Goal: Information Seeking & Learning: Understand process/instructions

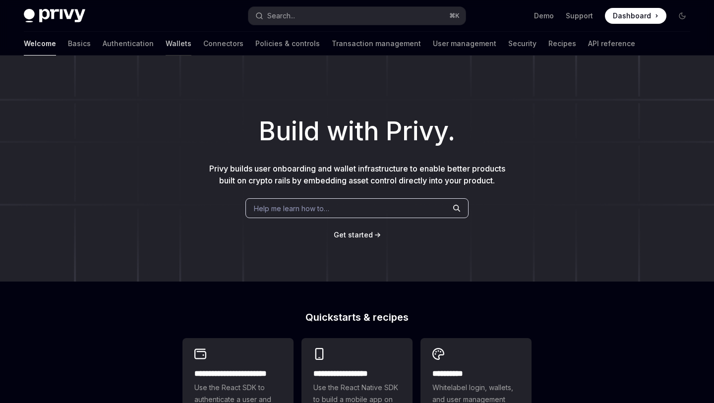
click at [166, 41] on link "Wallets" at bounding box center [179, 44] width 26 height 24
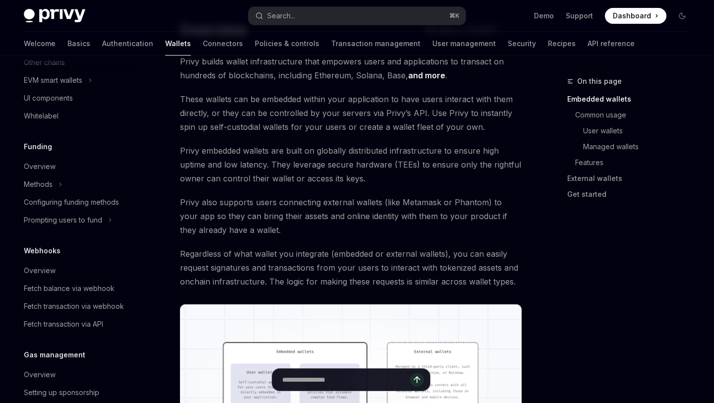
scroll to position [329, 0]
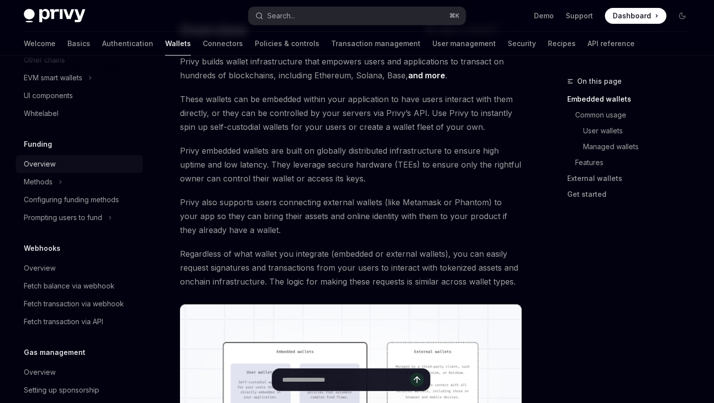
click at [87, 166] on div "Overview" at bounding box center [80, 164] width 113 height 12
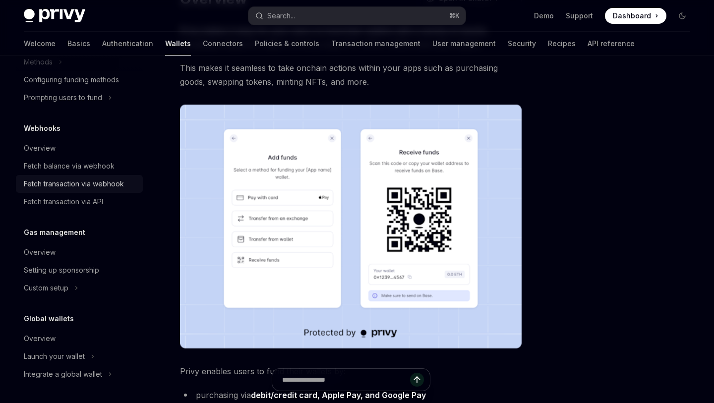
scroll to position [22, 0]
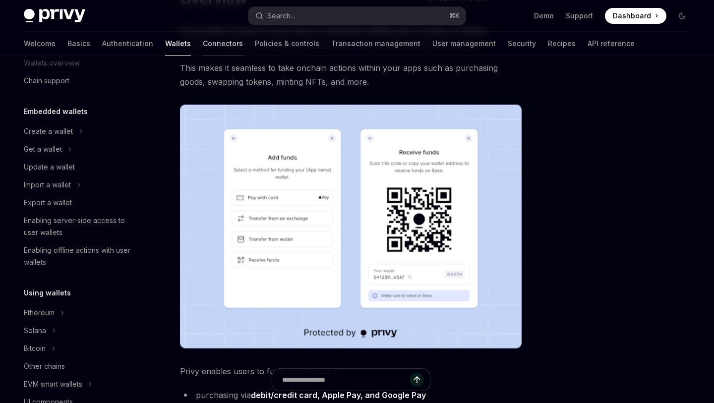
click at [203, 53] on link "Connectors" at bounding box center [223, 44] width 40 height 24
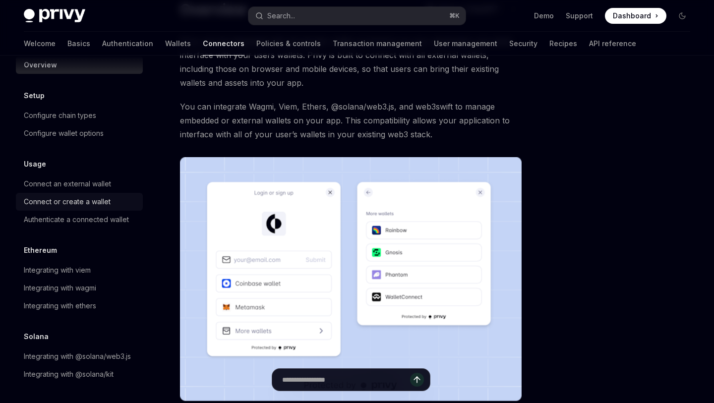
scroll to position [76, 0]
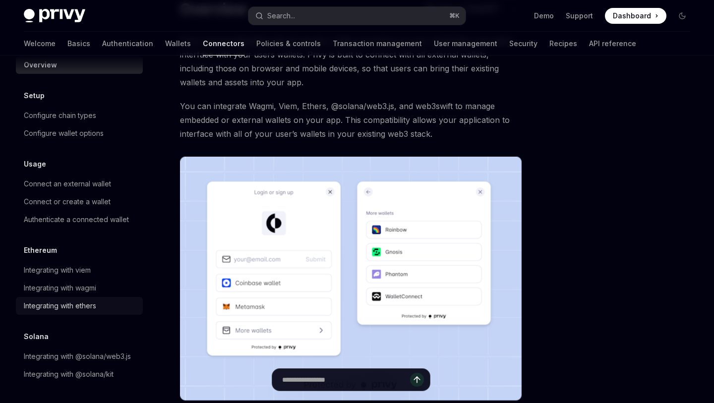
click at [91, 309] on div "Integrating with ethers" at bounding box center [60, 306] width 72 height 12
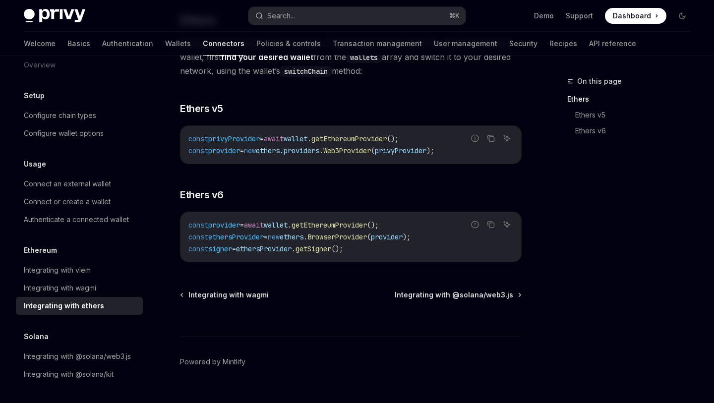
scroll to position [132, 0]
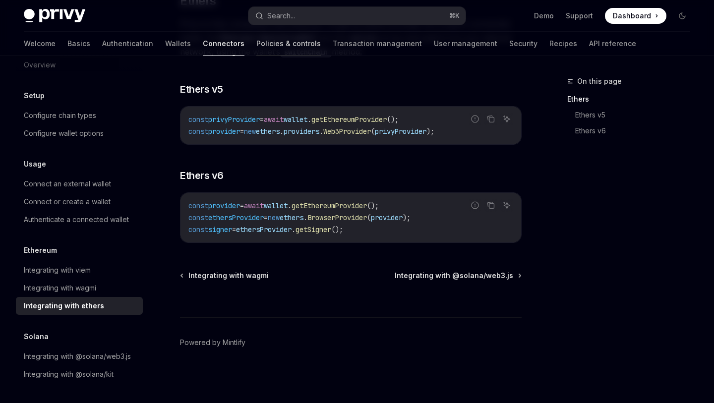
click at [256, 50] on link "Policies & controls" at bounding box center [288, 44] width 64 height 24
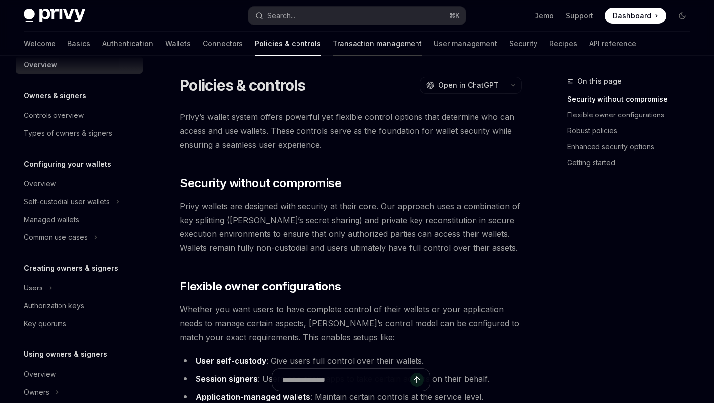
click at [333, 46] on link "Transaction management" at bounding box center [377, 44] width 89 height 24
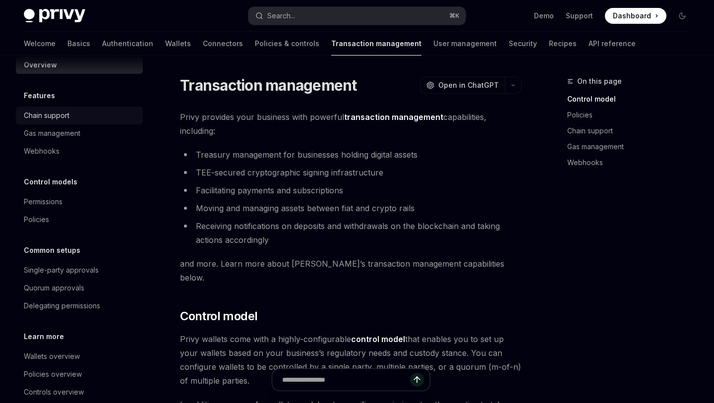
click at [102, 114] on div "Chain support" at bounding box center [80, 116] width 113 height 12
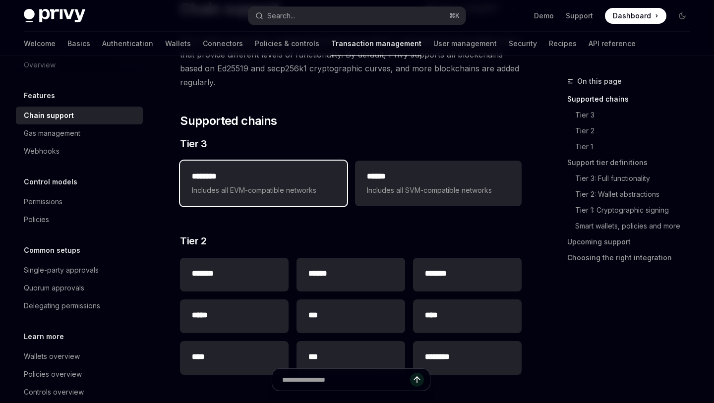
scroll to position [122, 0]
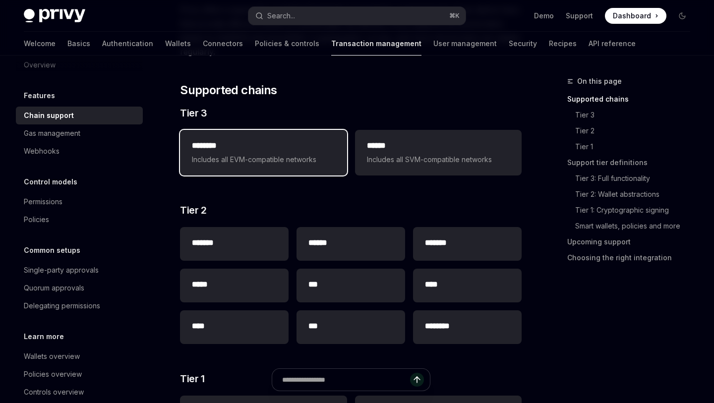
click at [285, 157] on span "Includes all EVM-compatible networks" at bounding box center [263, 160] width 143 height 12
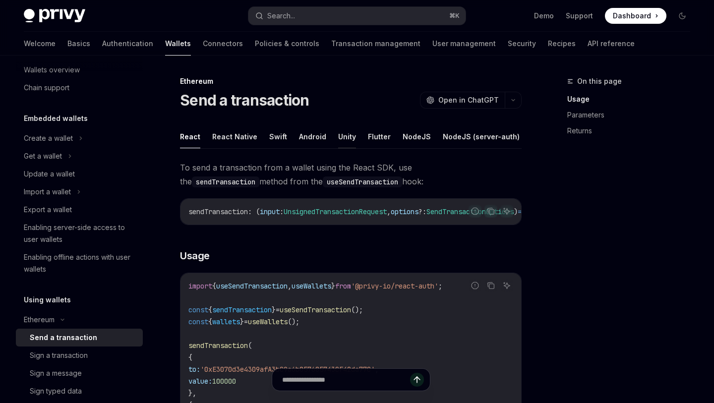
click at [340, 138] on button "Unity" at bounding box center [347, 136] width 18 height 23
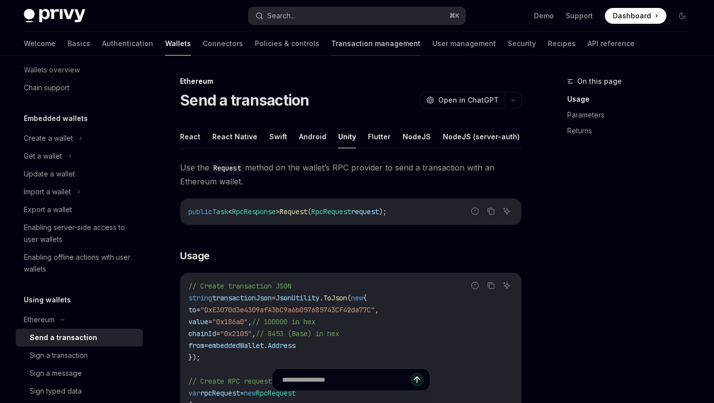
click at [331, 43] on link "Transaction management" at bounding box center [375, 44] width 89 height 24
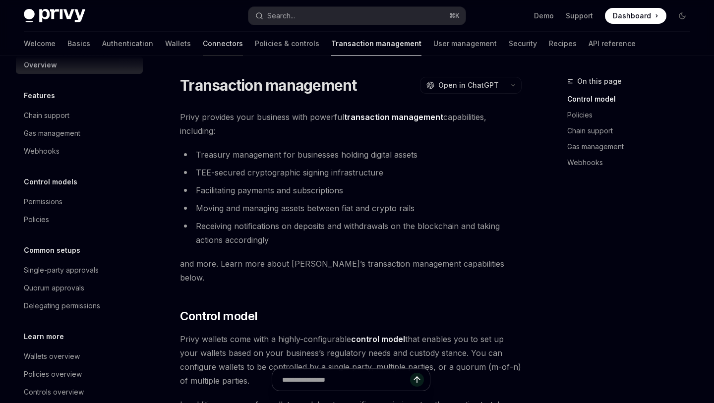
click at [203, 45] on link "Connectors" at bounding box center [223, 44] width 40 height 24
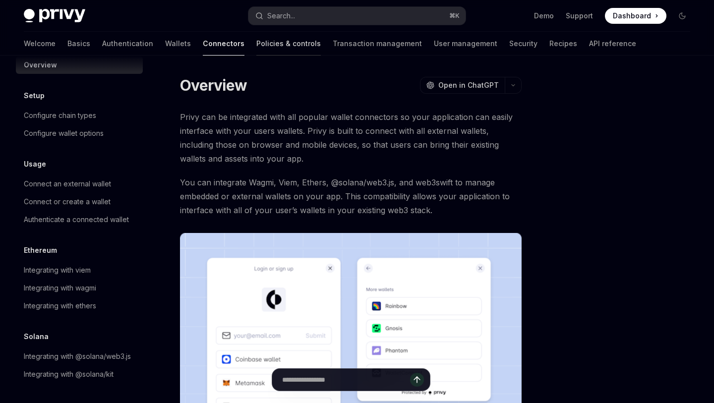
click at [256, 49] on link "Policies & controls" at bounding box center [288, 44] width 64 height 24
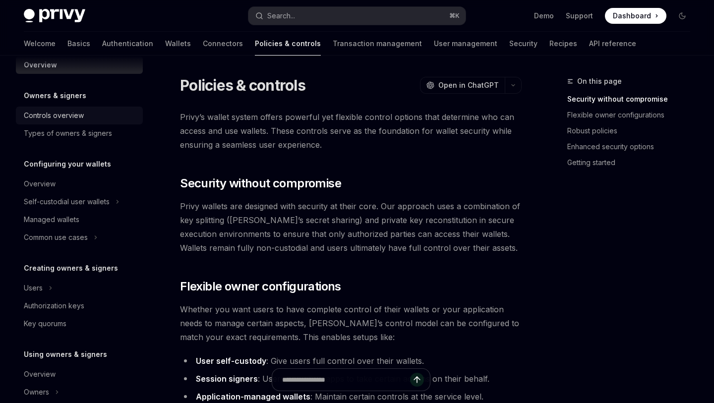
click at [133, 115] on div "Controls overview" at bounding box center [80, 116] width 113 height 12
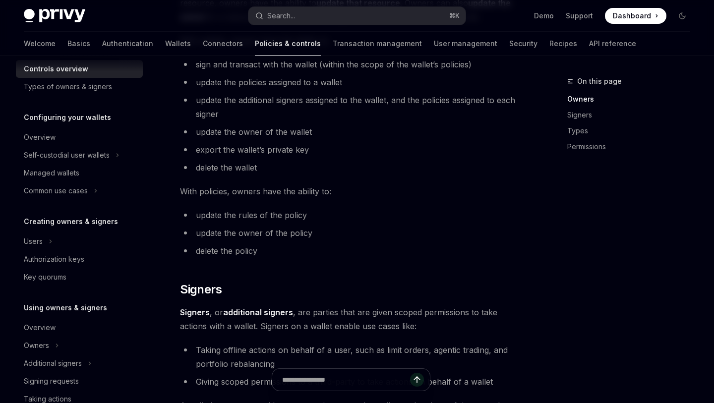
scroll to position [65, 0]
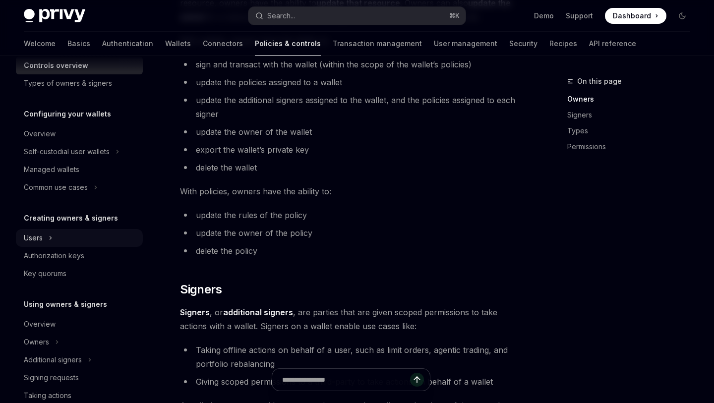
click at [77, 238] on div "Users" at bounding box center [79, 238] width 127 height 18
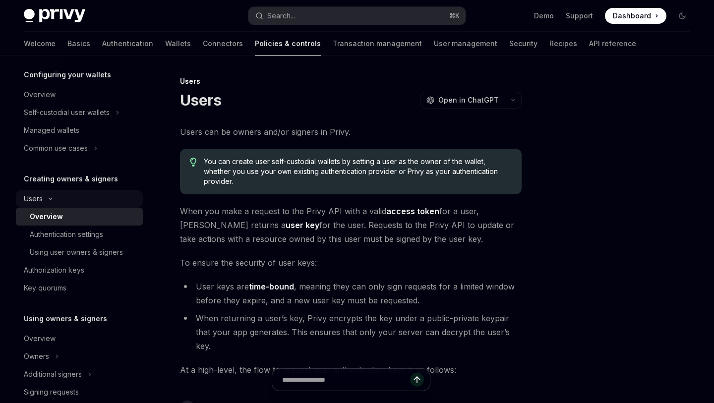
scroll to position [106, 0]
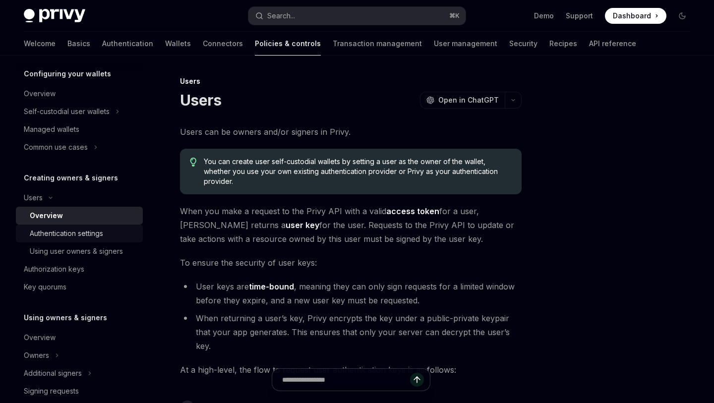
click at [82, 234] on div "Authentication settings" at bounding box center [66, 234] width 73 height 12
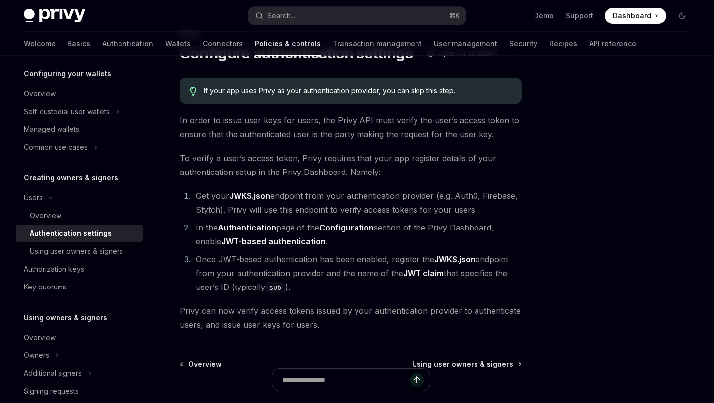
scroll to position [48, 0]
click at [333, 39] on link "Transaction management" at bounding box center [377, 44] width 89 height 24
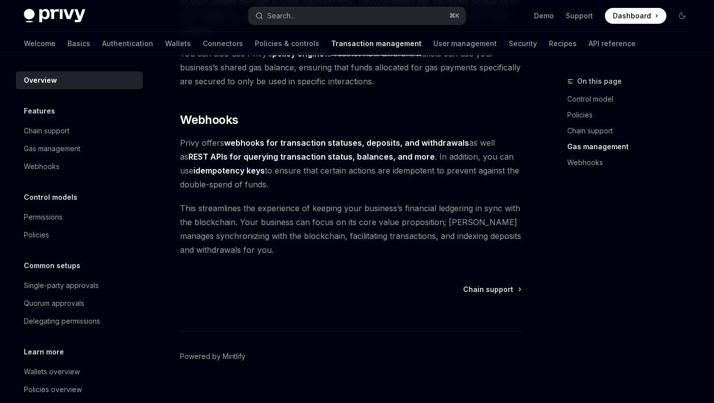
scroll to position [33, 0]
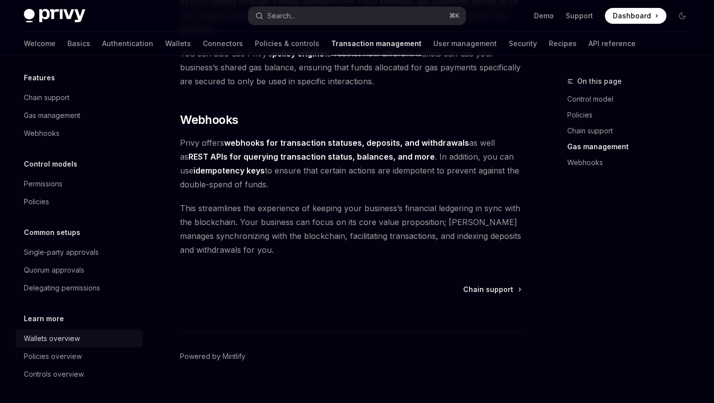
click at [82, 334] on div "Wallets overview" at bounding box center [80, 339] width 113 height 12
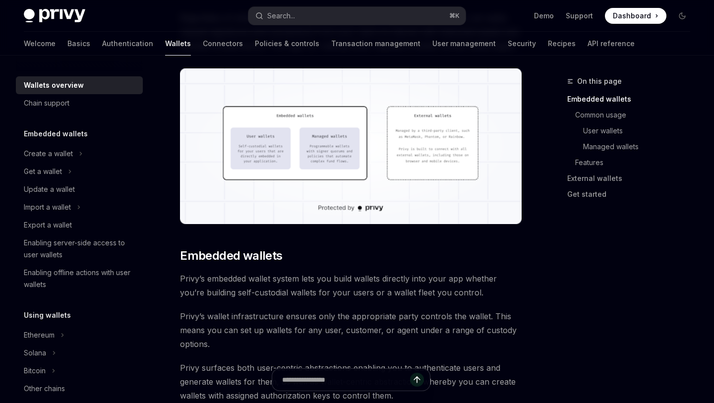
scroll to position [262, 0]
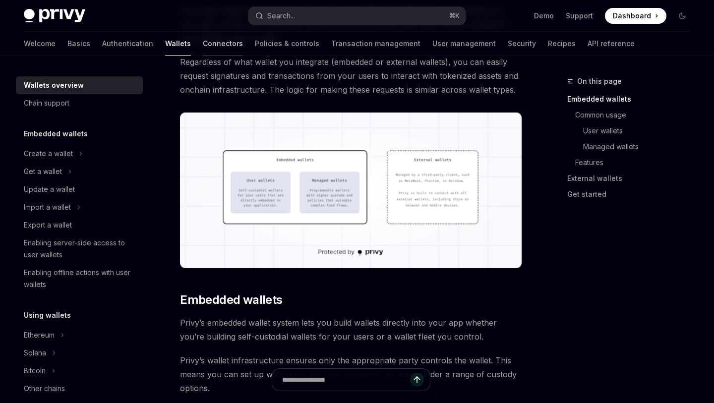
click at [203, 46] on link "Connectors" at bounding box center [223, 44] width 40 height 24
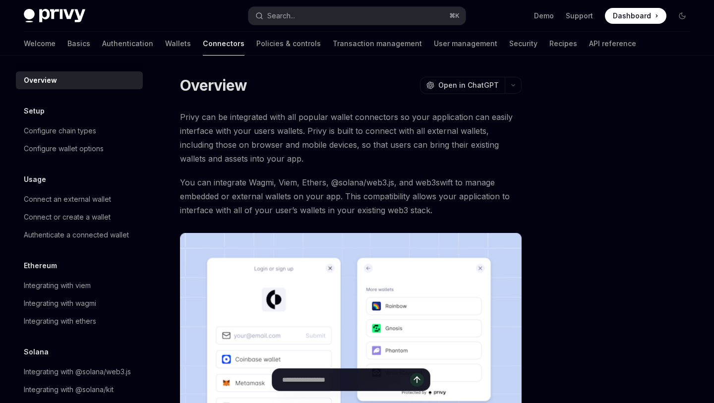
scroll to position [15, 0]
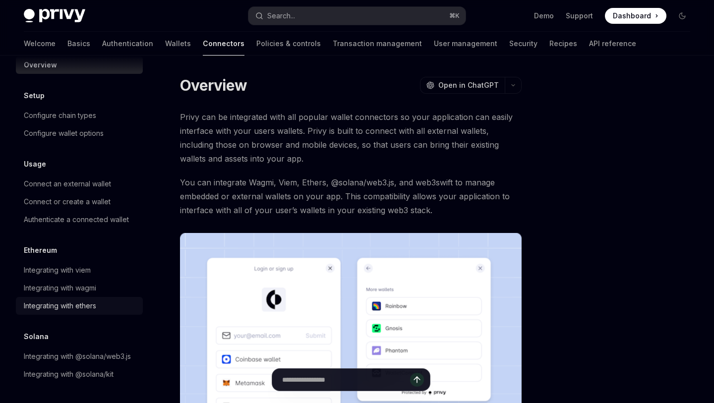
click at [112, 305] on div "Integrating with ethers" at bounding box center [80, 306] width 113 height 12
type textarea "*"
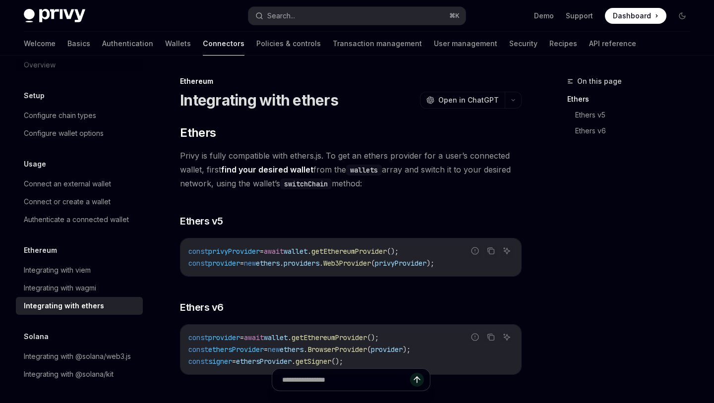
scroll to position [132, 0]
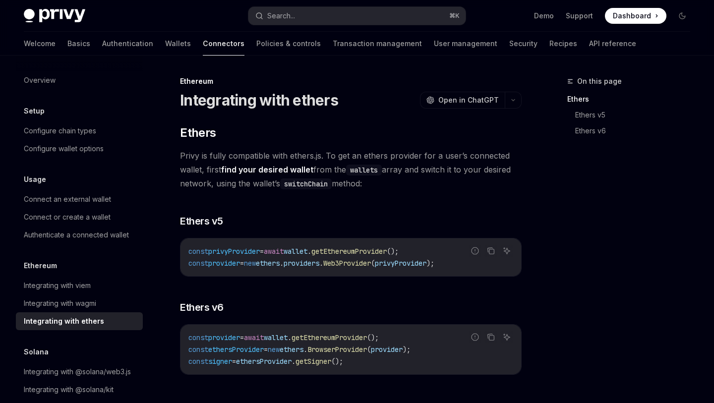
scroll to position [132, 0]
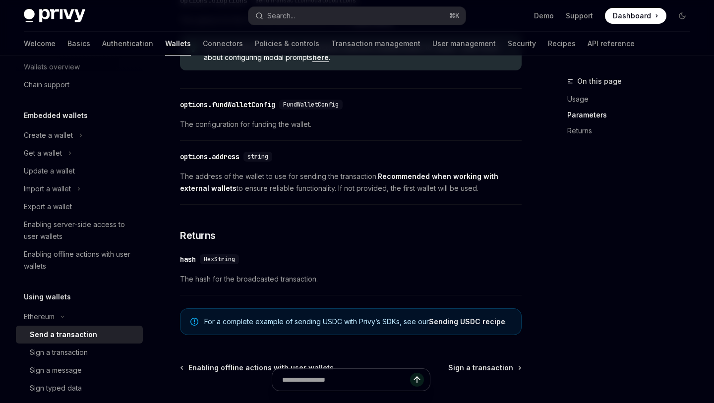
scroll to position [458, 0]
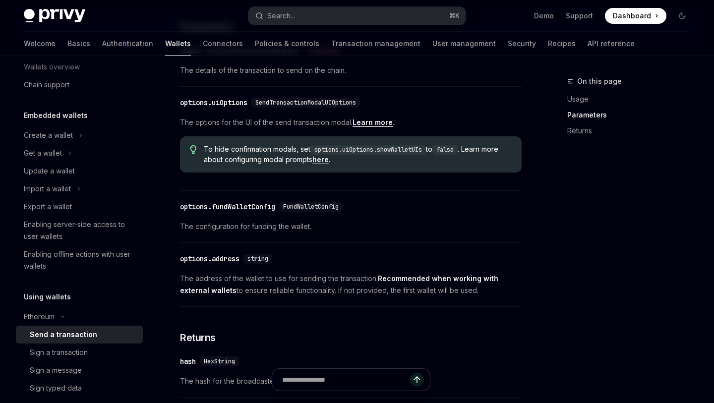
click at [229, 275] on div "​ options.address string The address of the wallet to use for sending the trans…" at bounding box center [351, 277] width 342 height 59
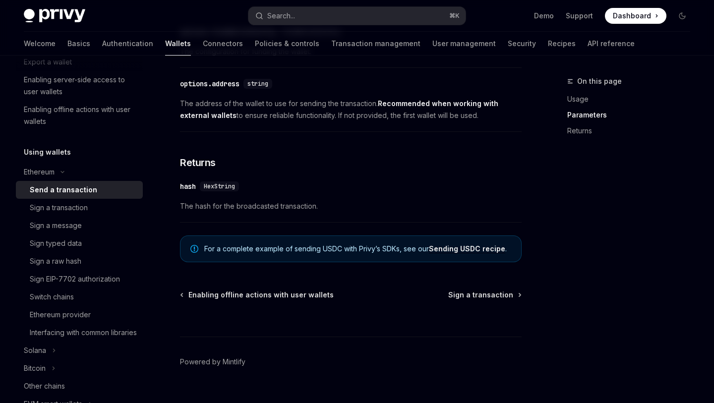
scroll to position [165, 0]
click at [98, 310] on div "Ethereum provider" at bounding box center [83, 313] width 107 height 12
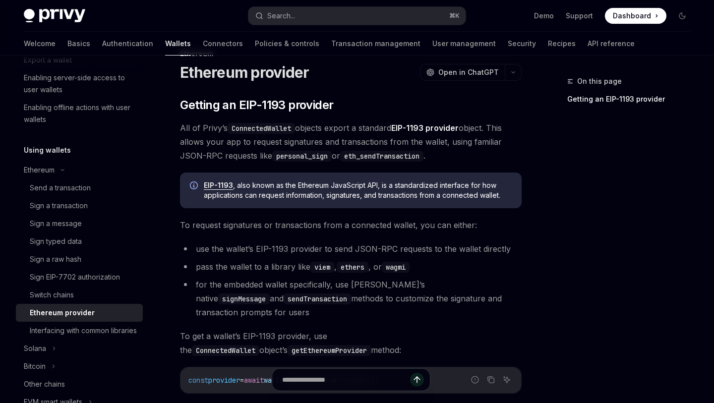
scroll to position [222, 0]
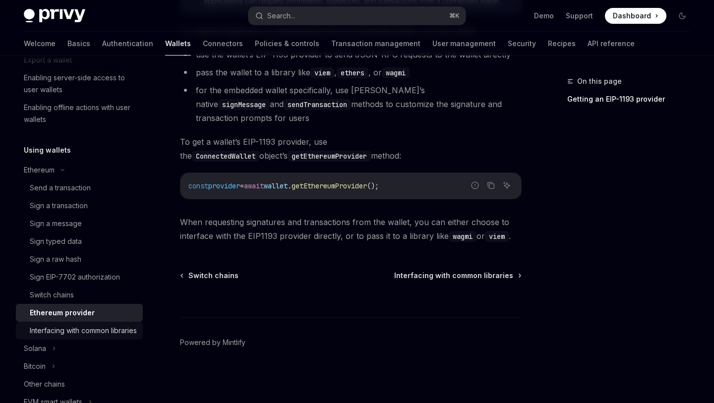
click at [78, 333] on div "Interfacing with common libraries" at bounding box center [83, 331] width 107 height 12
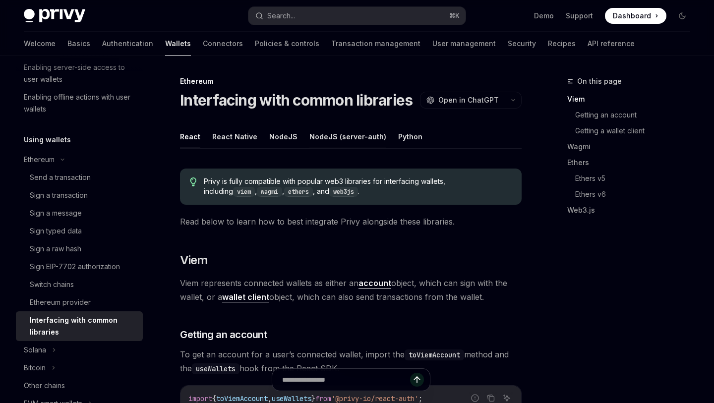
click at [313, 143] on button "NodeJS (server-auth)" at bounding box center [347, 136] width 77 height 23
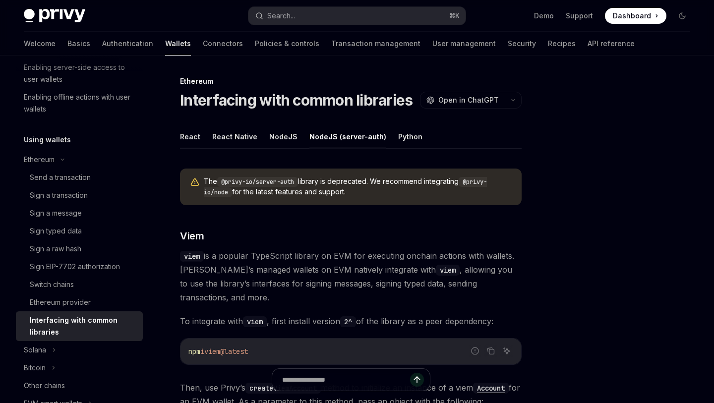
click at [197, 137] on button "React" at bounding box center [190, 136] width 20 height 23
type textarea "*"
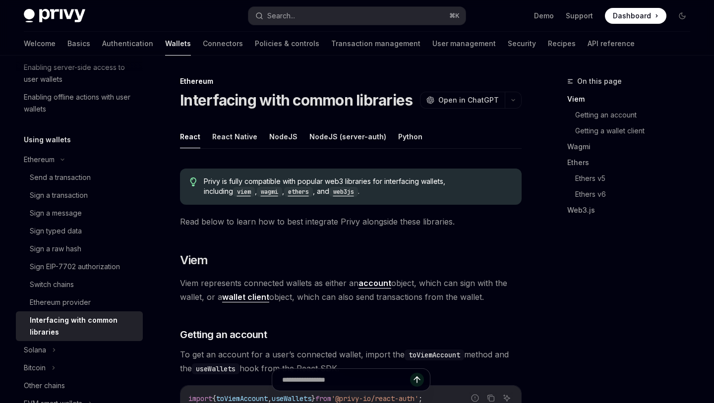
scroll to position [9, 0]
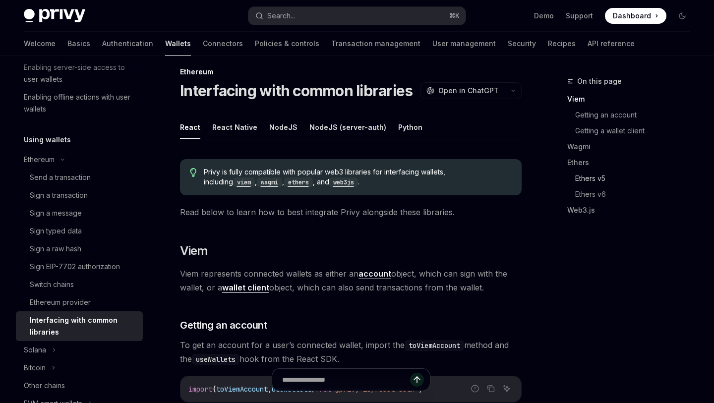
click at [584, 179] on link "Ethers v5" at bounding box center [636, 179] width 123 height 16
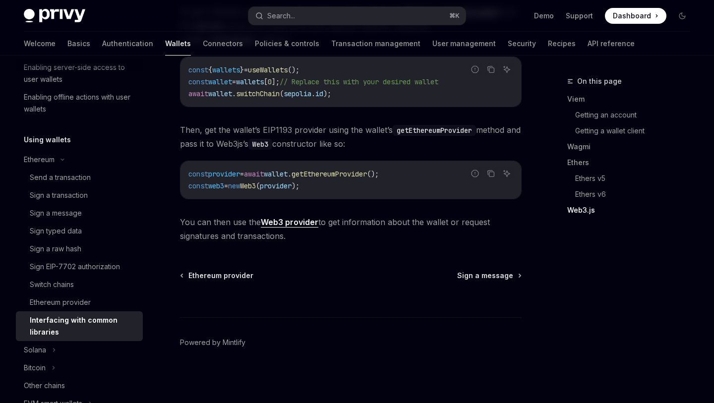
scroll to position [1358, 0]
